Goal: Task Accomplishment & Management: Manage account settings

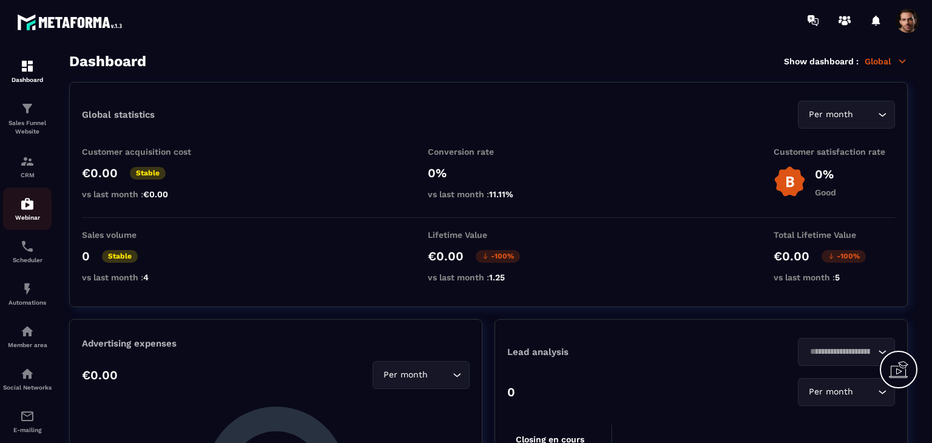
click at [30, 217] on p "Webinar" at bounding box center [27, 217] width 49 height 7
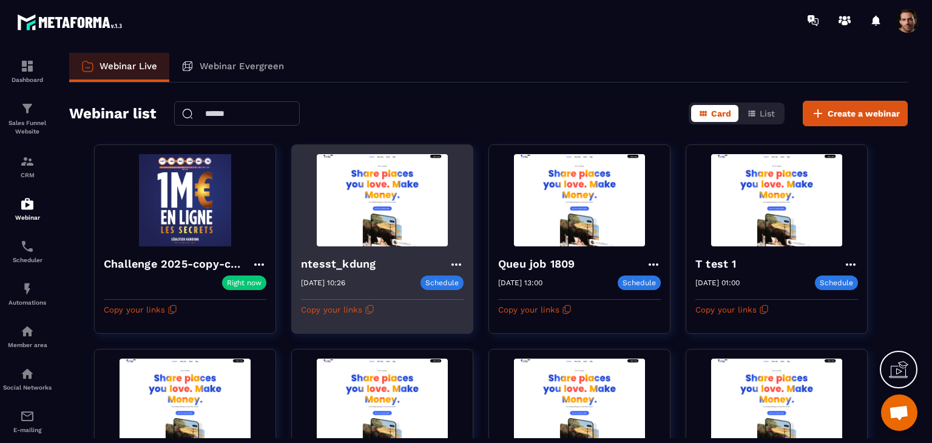
click at [459, 263] on icon at bounding box center [456, 264] width 10 height 2
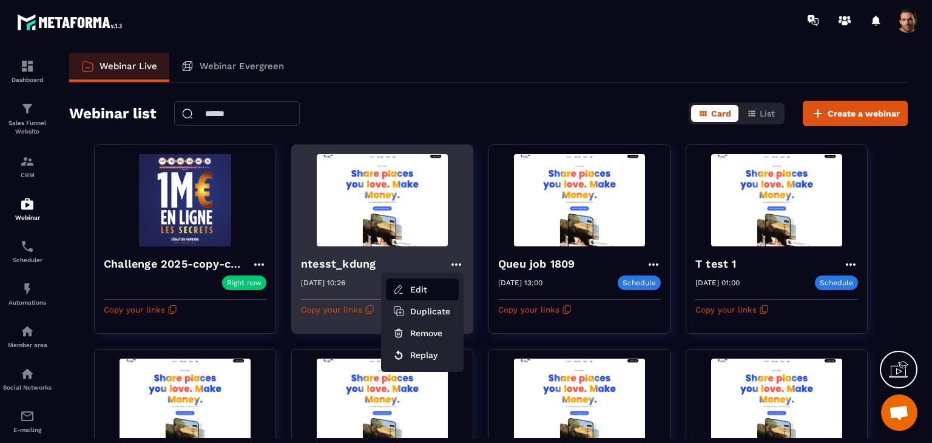
click at [453, 278] on ul "Edit Duplicate Remove Replay" at bounding box center [422, 322] width 83 height 100
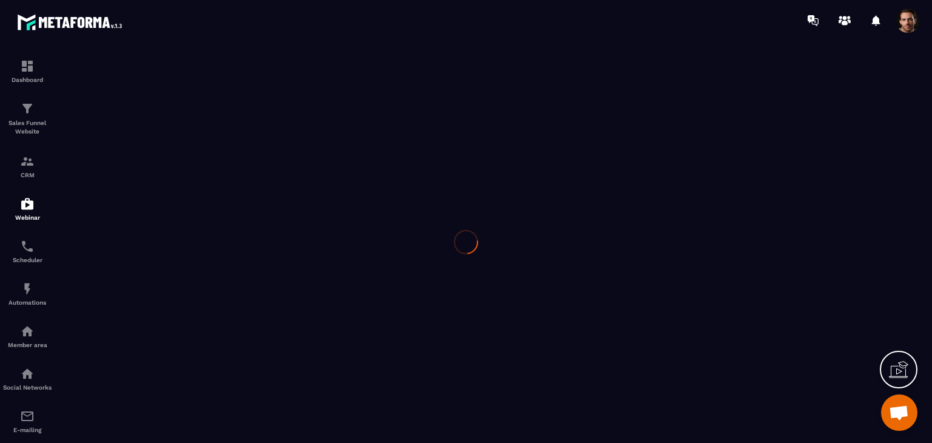
click at [440, 283] on div at bounding box center [466, 242] width 932 height 402
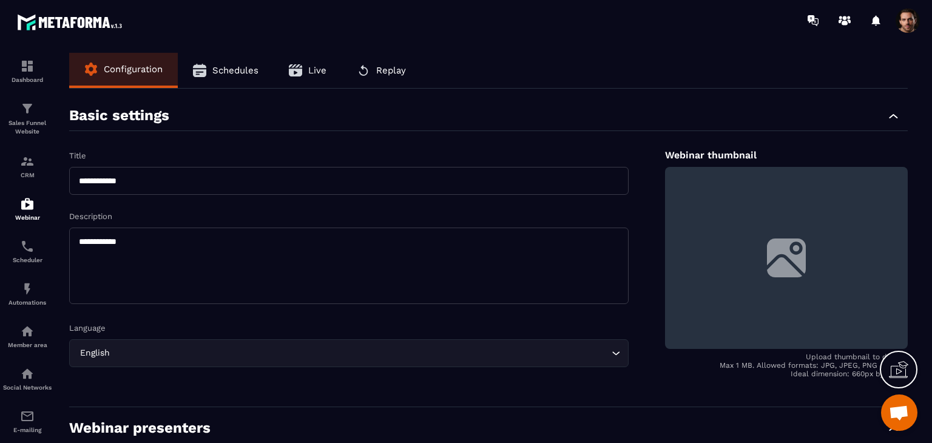
click at [401, 66] on span "Replay" at bounding box center [391, 70] width 30 height 11
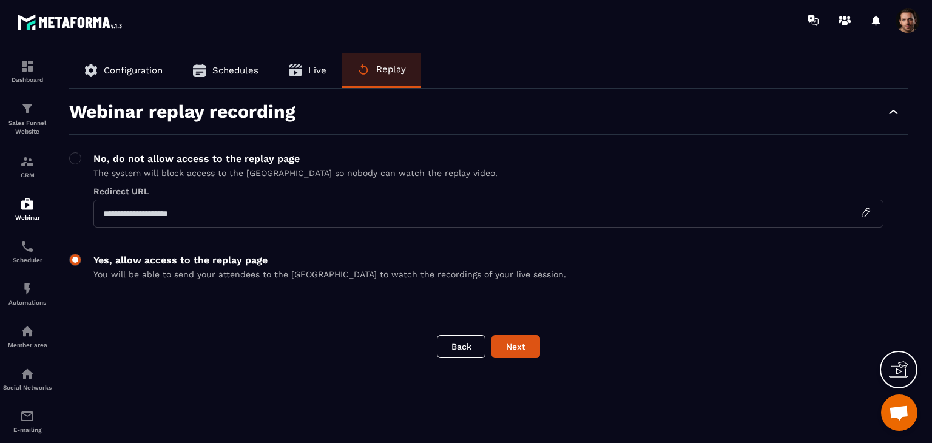
click at [74, 255] on span at bounding box center [75, 260] width 12 height 12
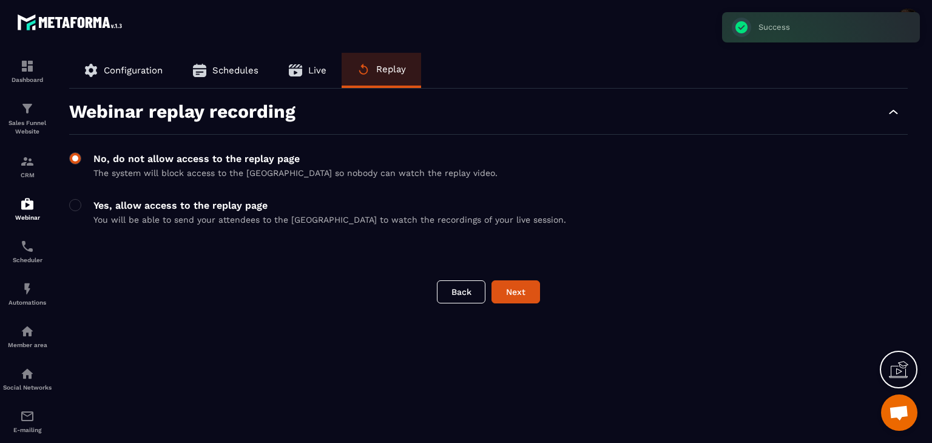
click at [80, 156] on span at bounding box center [75, 158] width 12 height 12
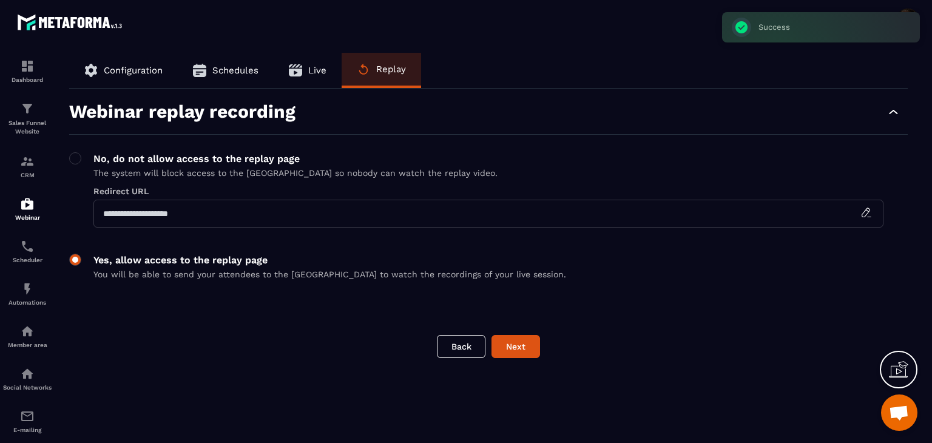
click at [76, 266] on label at bounding box center [75, 270] width 12 height 32
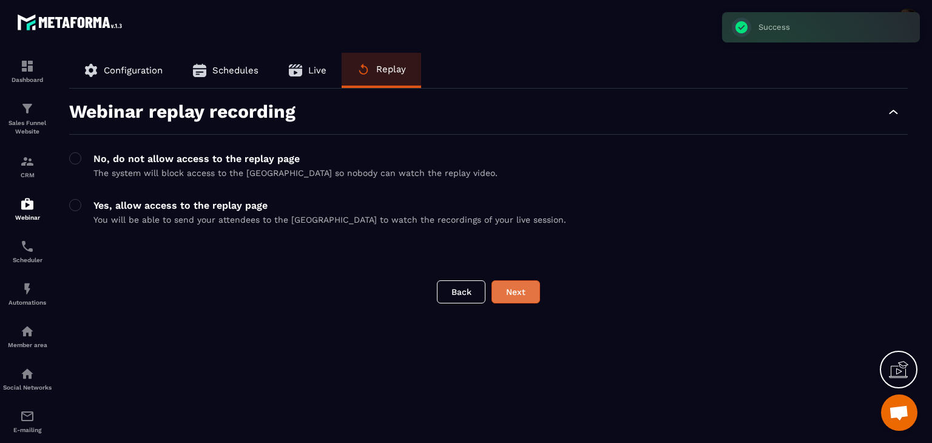
click at [527, 290] on button "Next" at bounding box center [515, 291] width 49 height 23
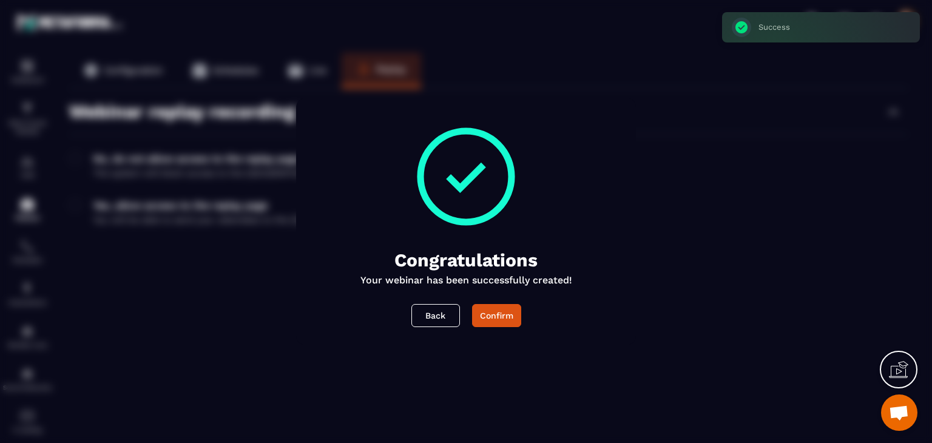
click at [506, 312] on div "Confirm" at bounding box center [496, 315] width 33 height 12
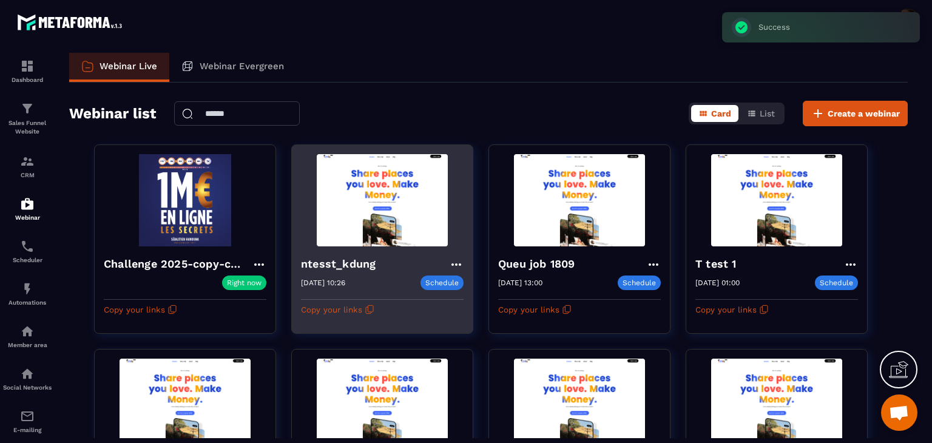
click at [458, 263] on icon at bounding box center [456, 264] width 15 height 15
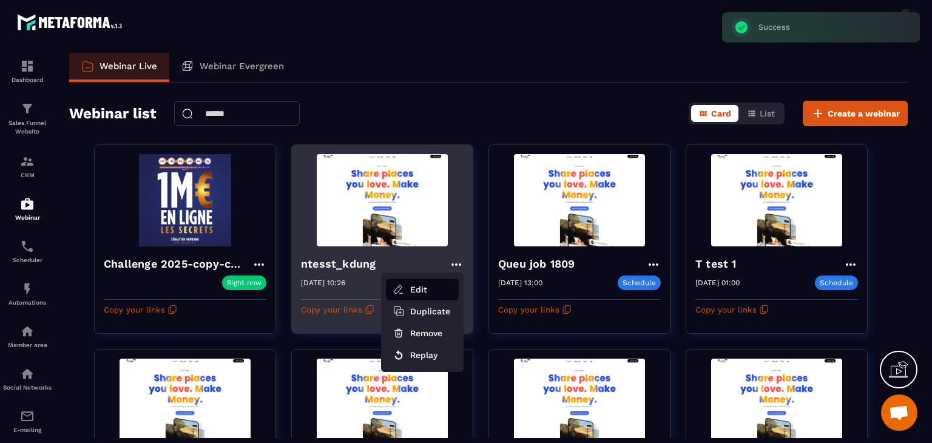
click at [422, 287] on button "Edit" at bounding box center [422, 290] width 73 height 22
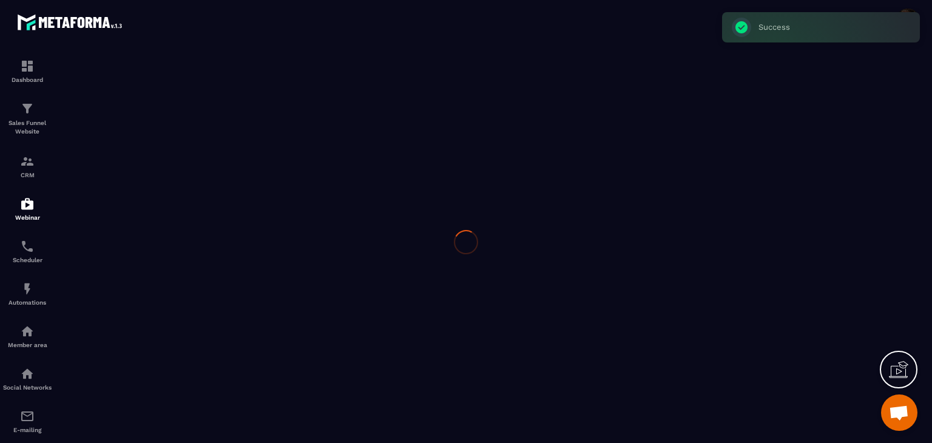
type input "**********"
type textarea "**********"
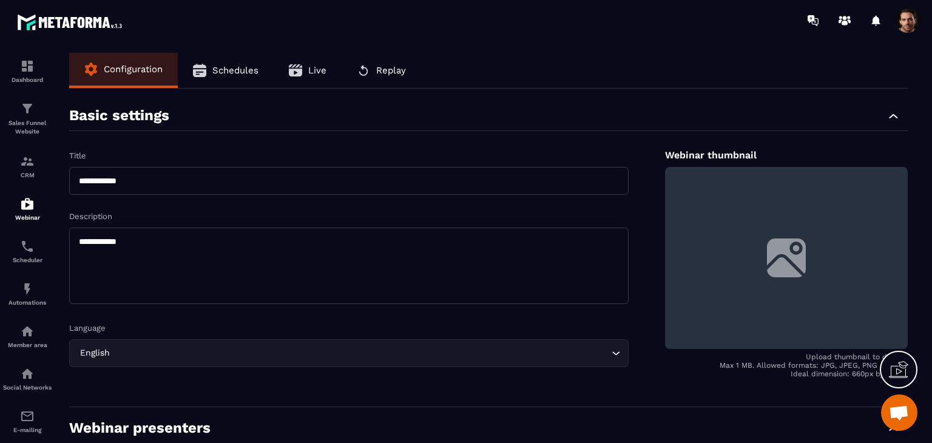
click at [381, 67] on span "Replay" at bounding box center [391, 70] width 30 height 11
